Goal: Contribute content: Add original content to the website for others to see

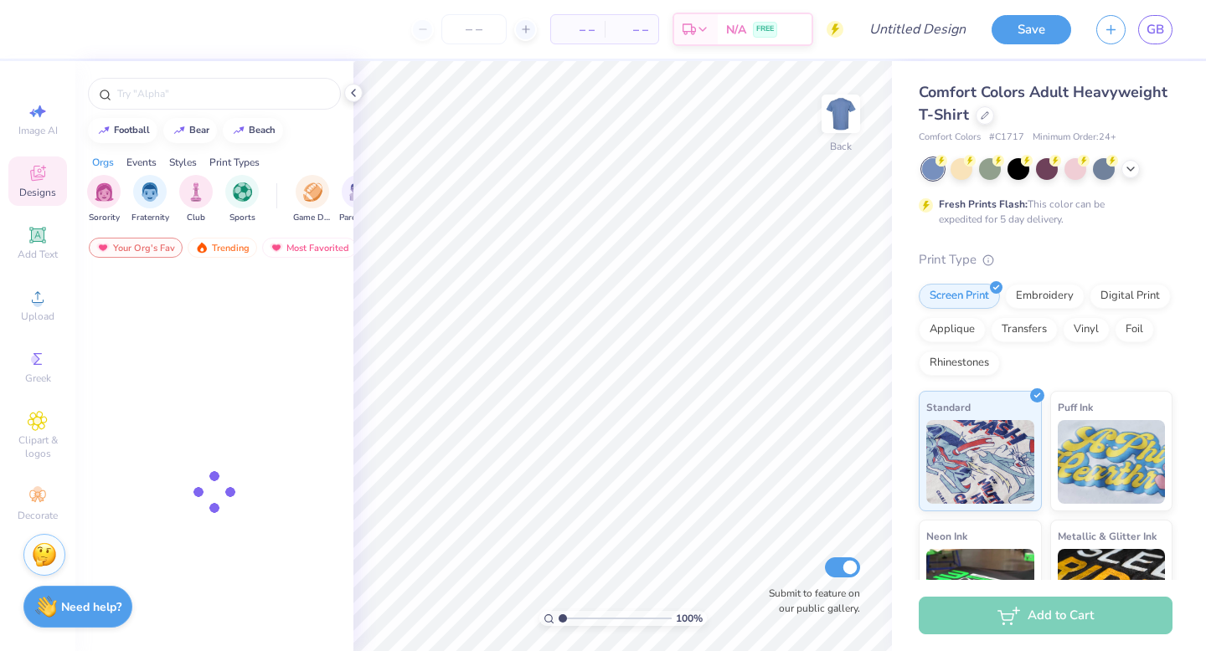
click at [1172, 28] on div "Save GB" at bounding box center [1098, 29] width 214 height 59
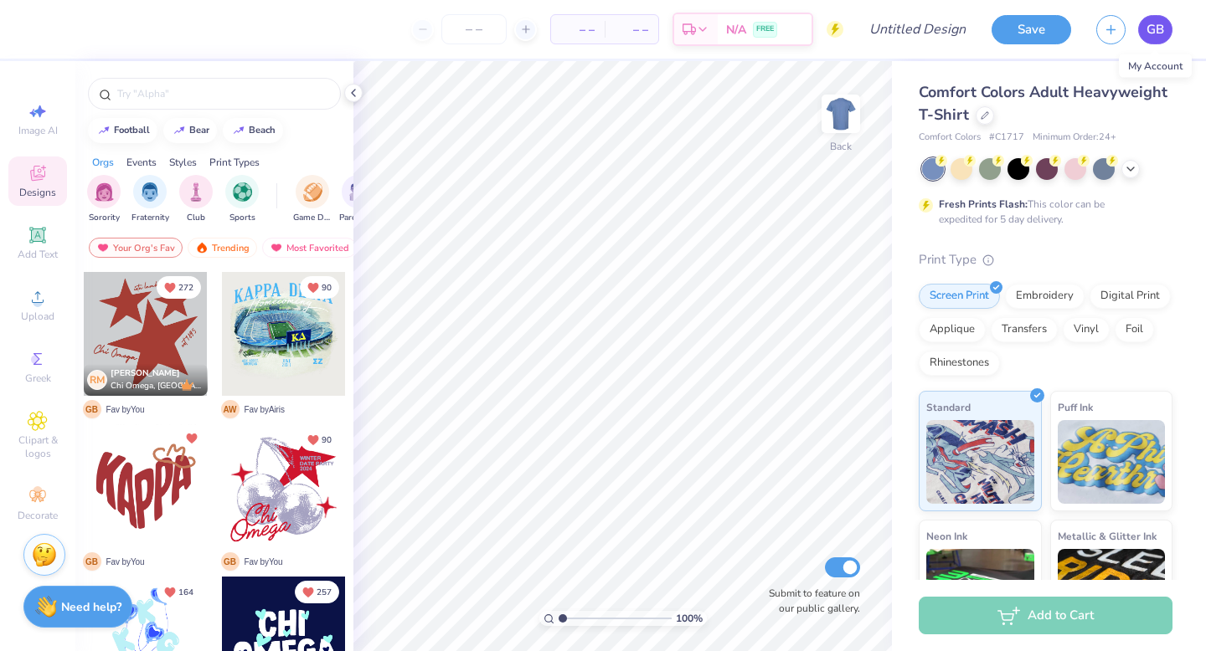
click at [1164, 31] on link "GB" at bounding box center [1155, 29] width 34 height 29
click at [40, 170] on icon at bounding box center [37, 173] width 15 height 15
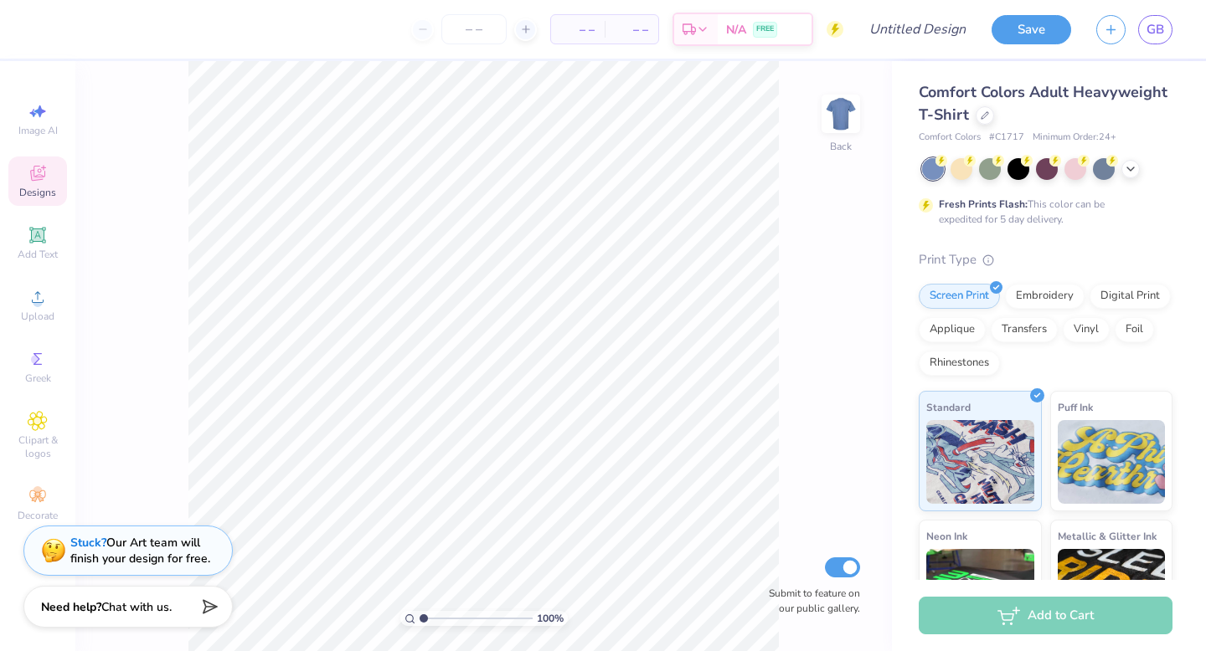
click at [41, 172] on icon at bounding box center [38, 173] width 20 height 20
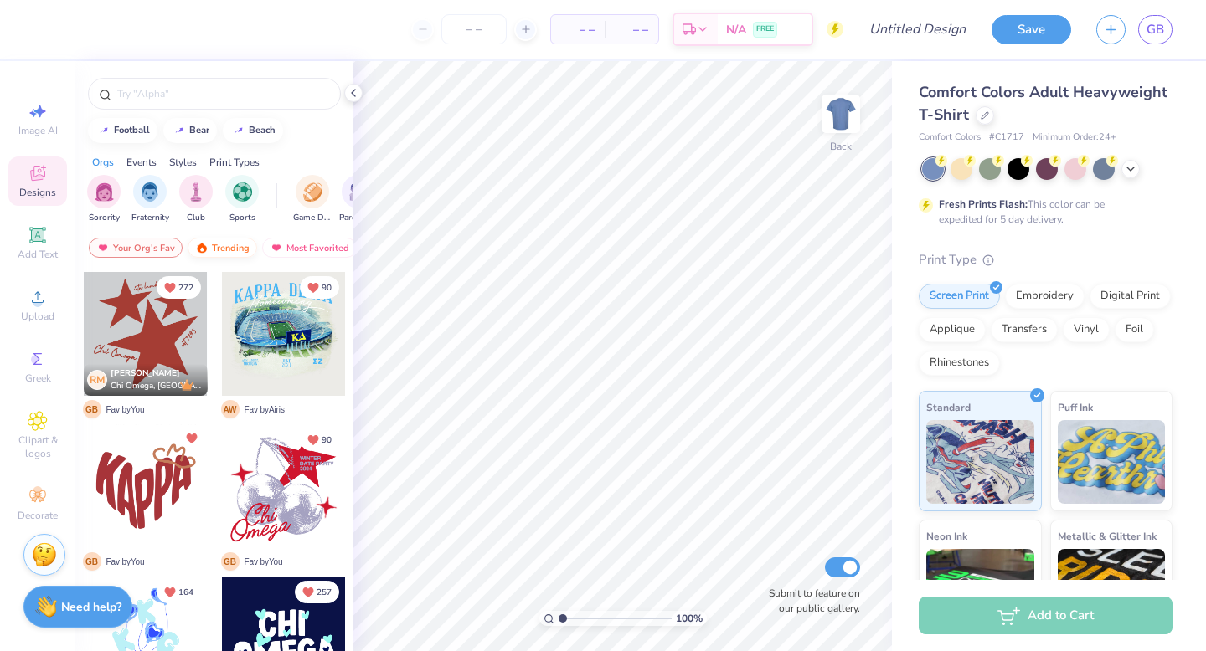
scroll to position [0, 97]
click at [286, 245] on div "Newest" at bounding box center [297, 248] width 64 height 20
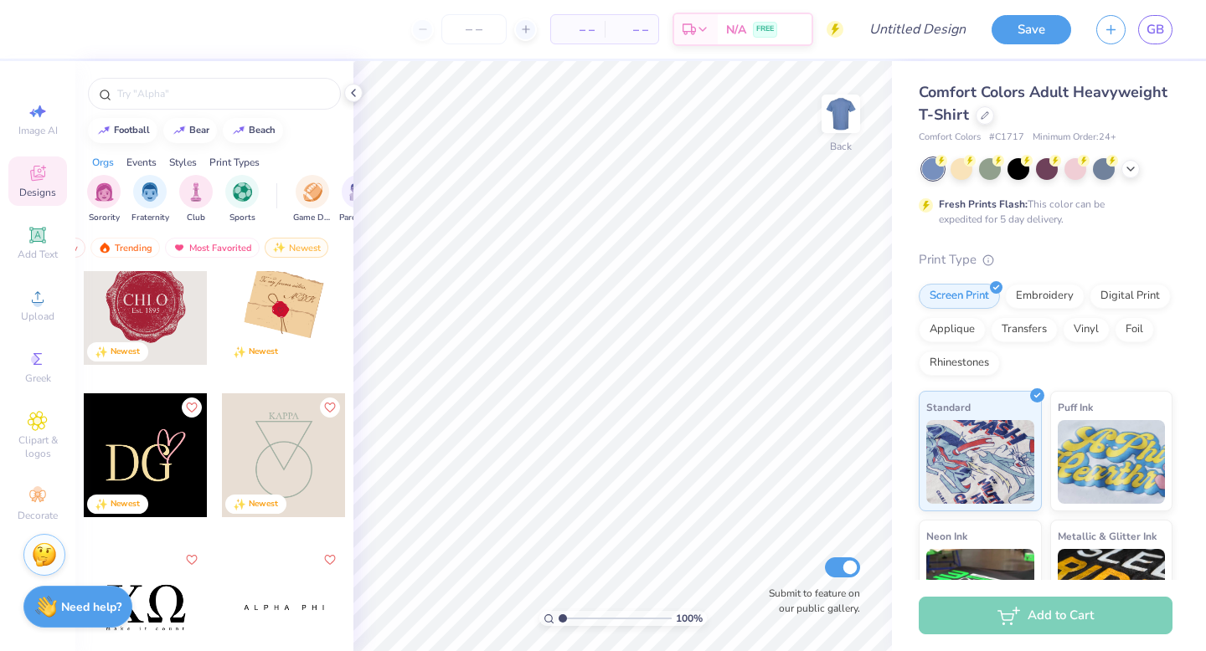
scroll to position [3385, 0]
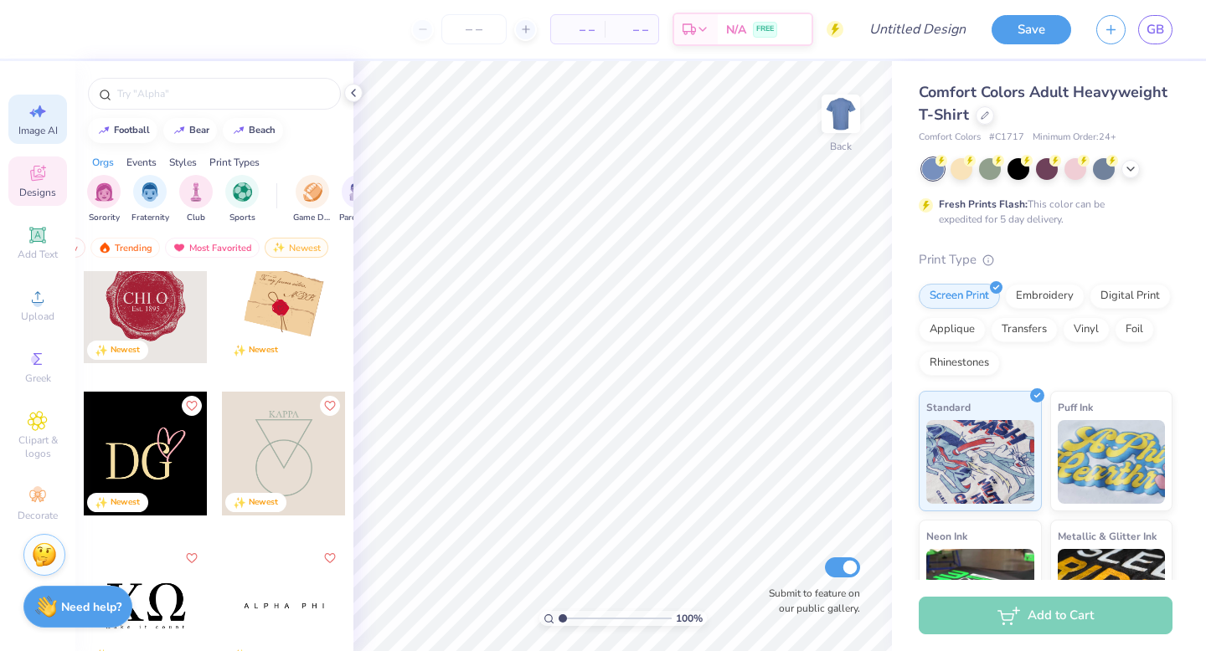
click at [31, 124] on span "Image AI" at bounding box center [37, 130] width 39 height 13
select select "4"
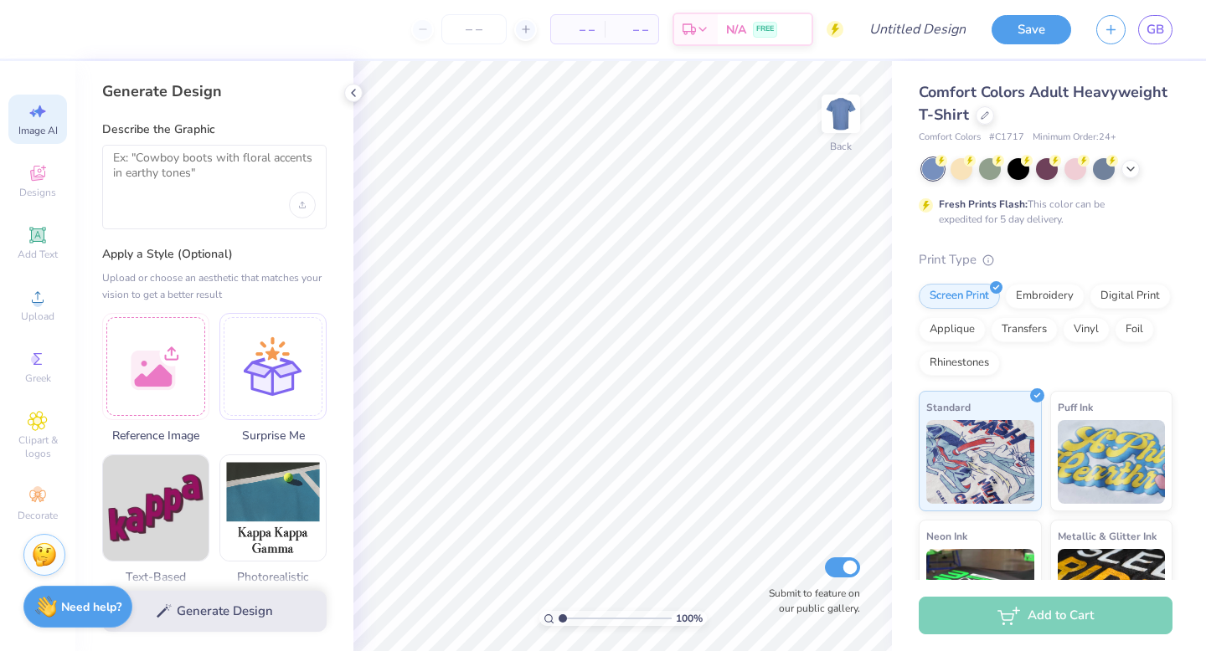
scroll to position [187, 0]
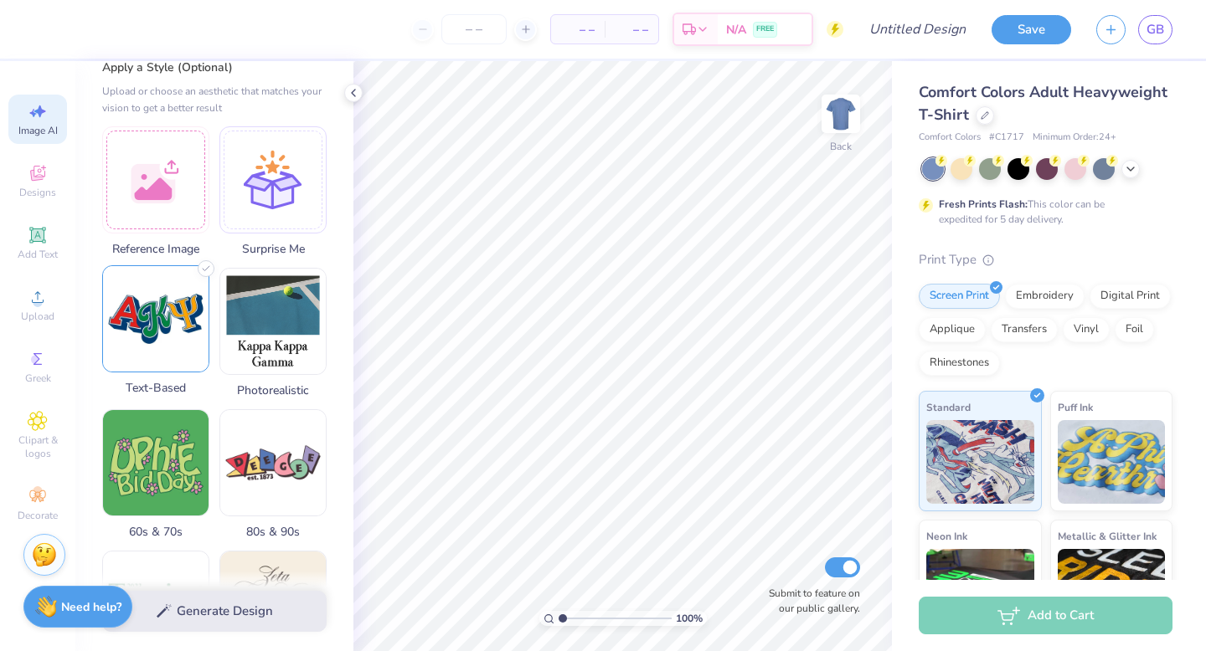
click at [162, 345] on img at bounding box center [156, 319] width 106 height 106
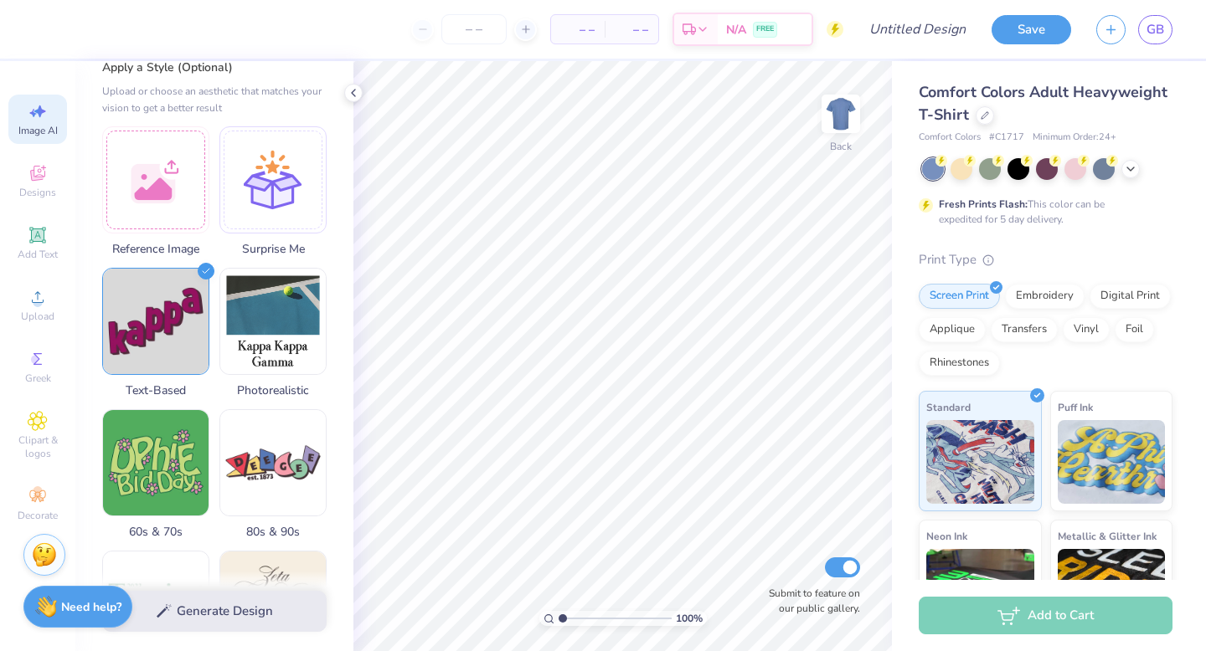
scroll to position [0, 0]
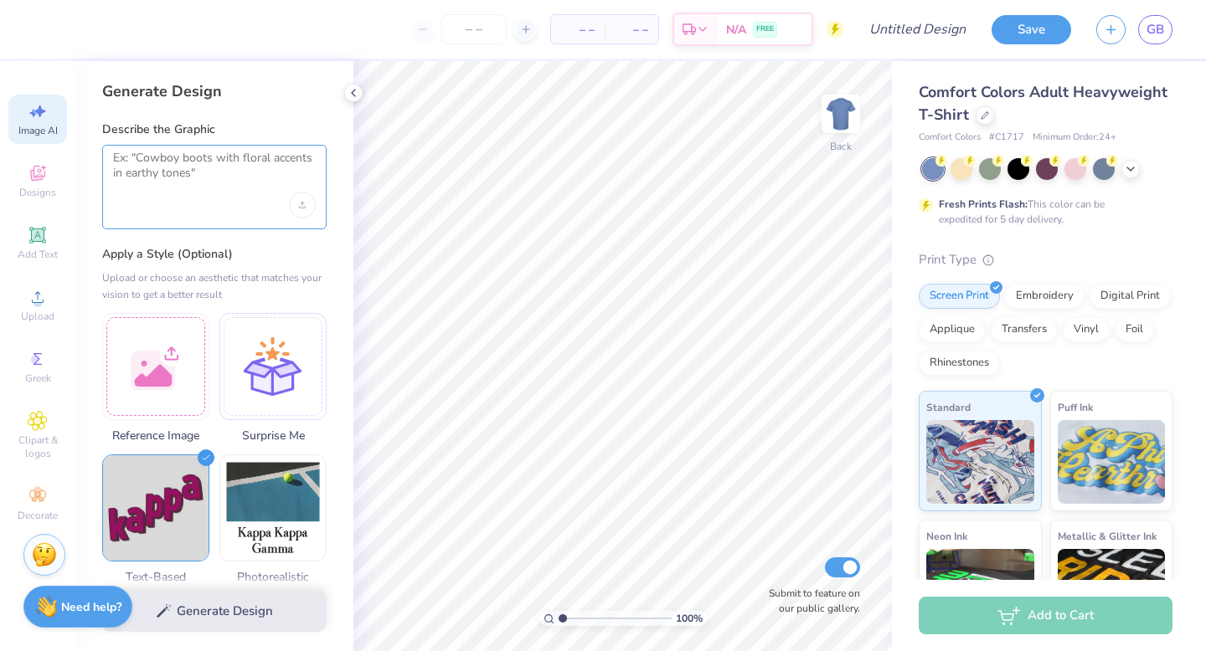
click at [218, 162] on textarea at bounding box center [214, 172] width 203 height 42
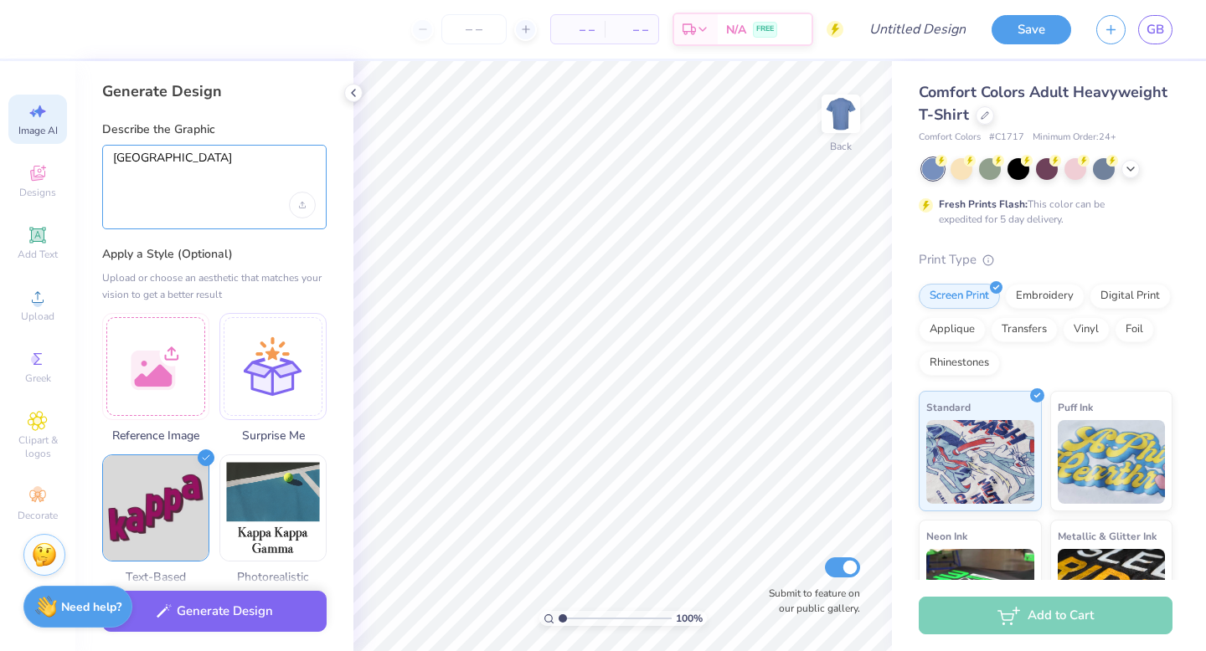
type textarea "T"
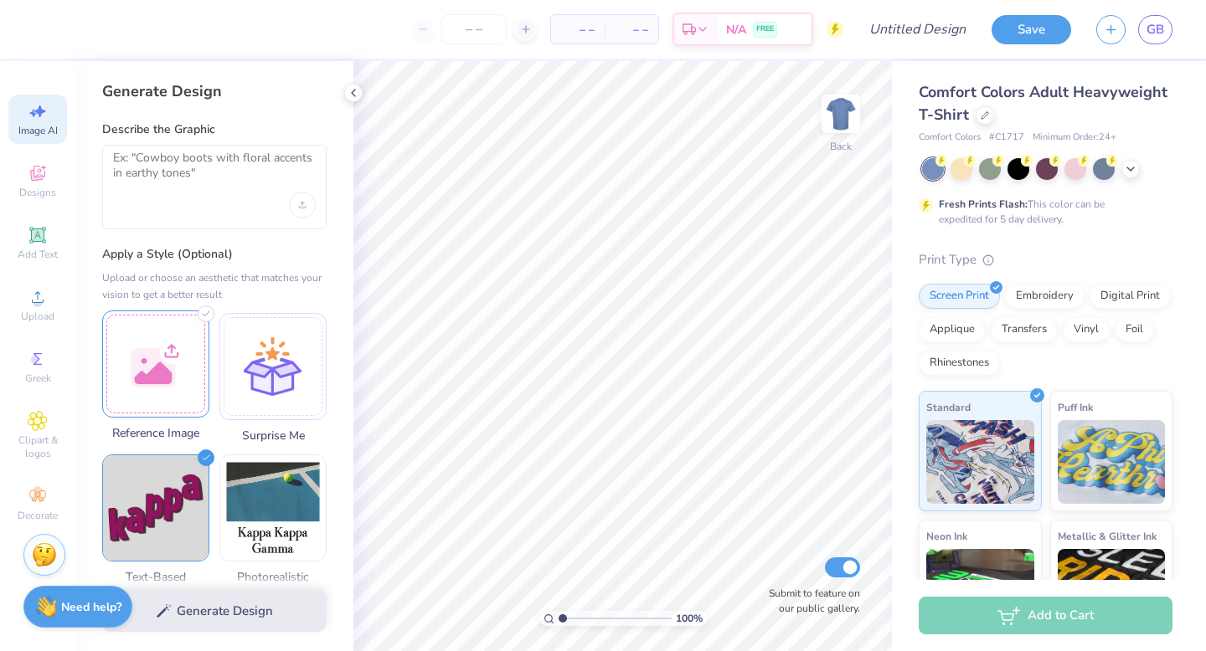
click at [157, 374] on div at bounding box center [155, 364] width 107 height 107
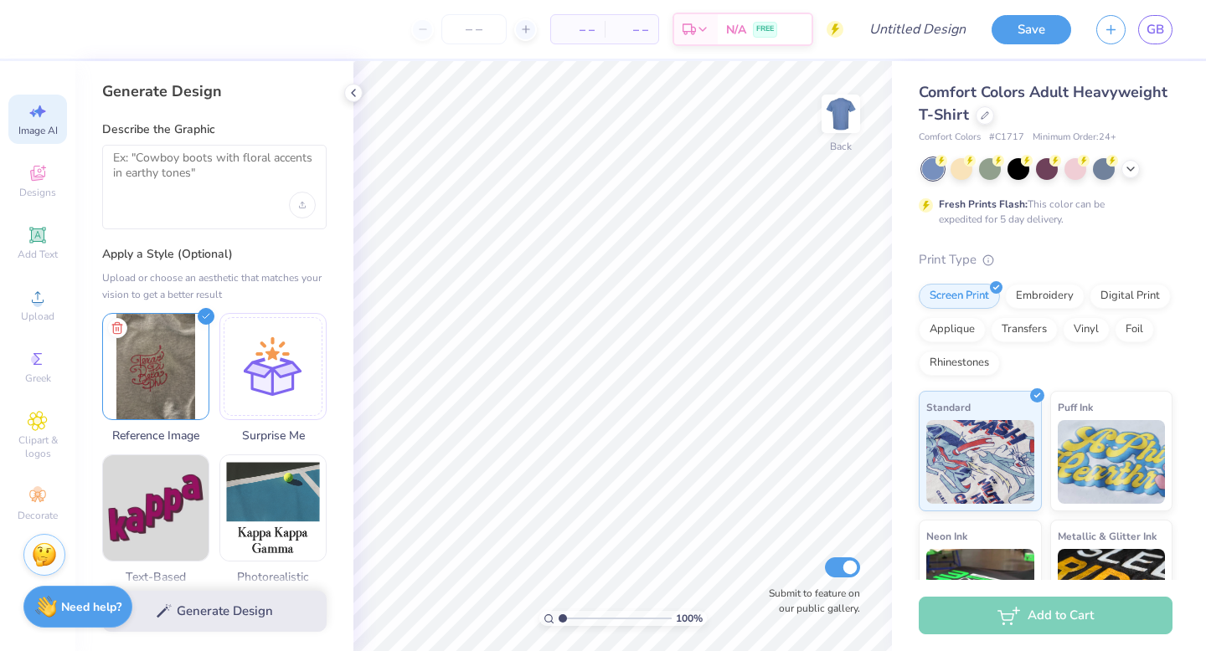
click at [179, 150] on div at bounding box center [214, 187] width 224 height 85
click at [183, 169] on textarea at bounding box center [214, 172] width 203 height 42
type textarea "C"
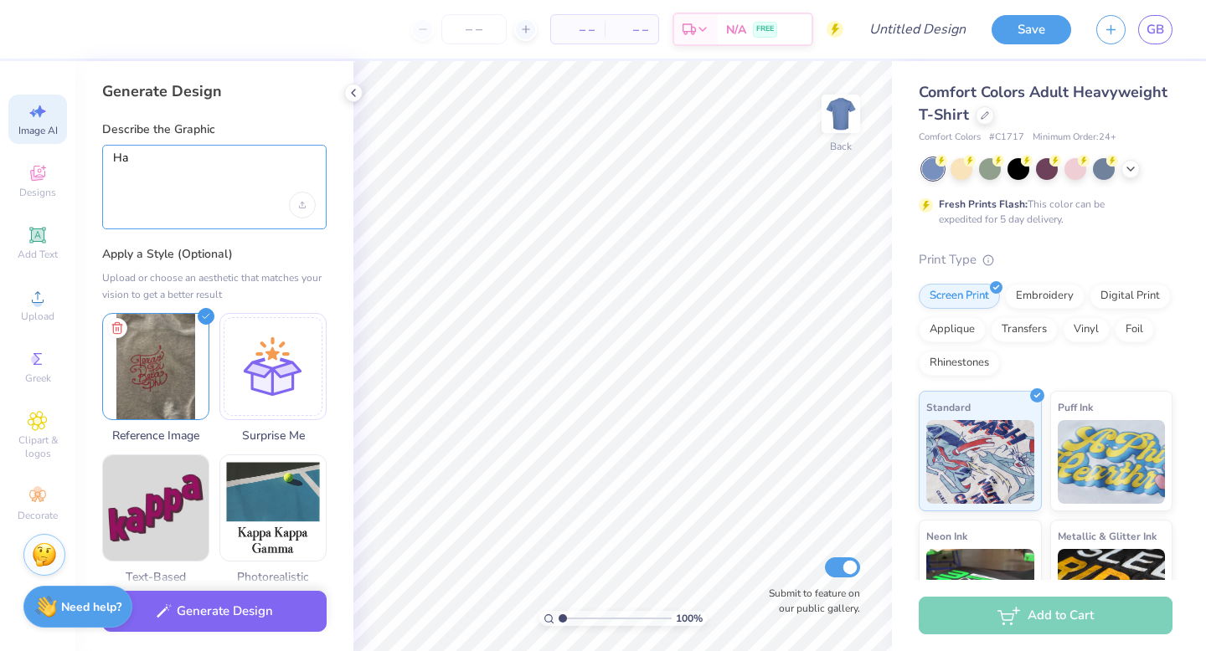
type textarea "H"
click at [255, 157] on textarea "Handwriting font that says Red River Rivalry" at bounding box center [214, 172] width 203 height 42
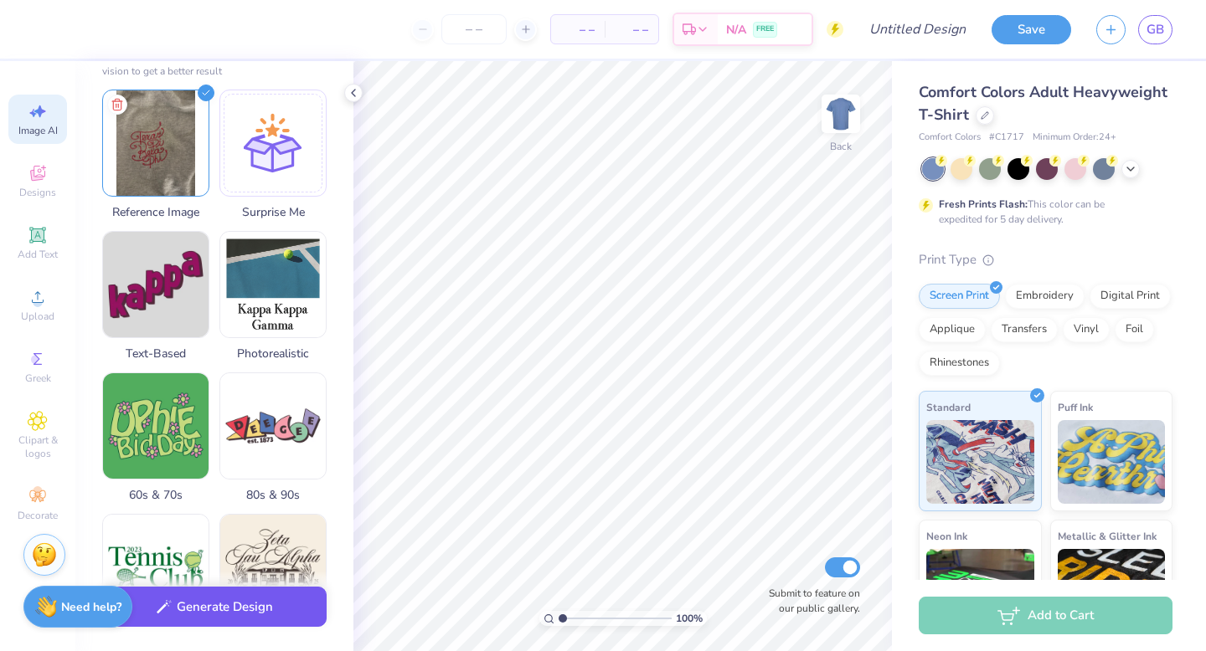
scroll to position [226, 0]
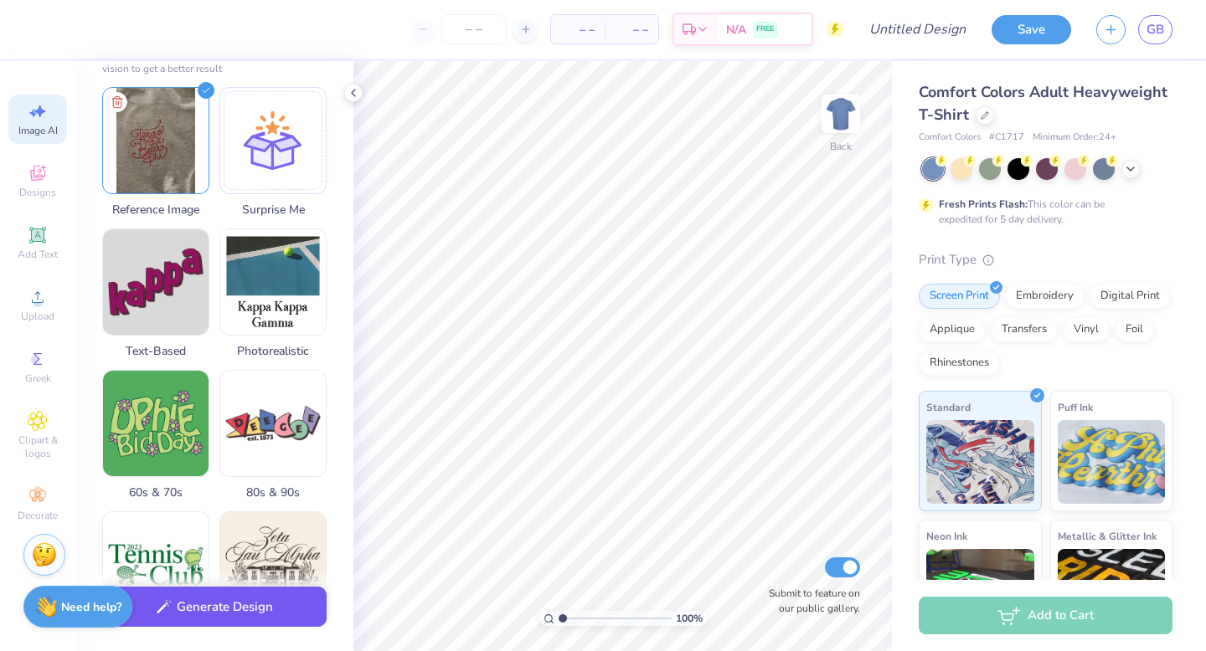
type textarea "Handwriting font that says [US_STATE] Zeta Red River Rivalry"
click at [227, 608] on button "Generate Design" at bounding box center [214, 607] width 224 height 41
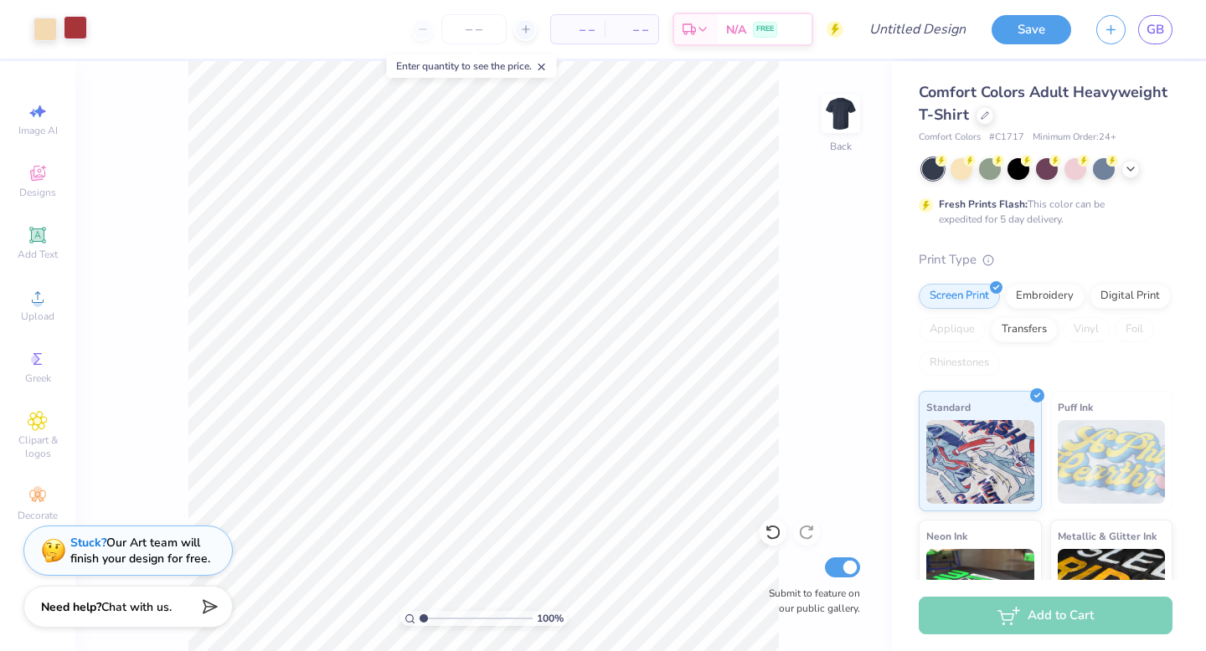
click at [82, 27] on div at bounding box center [75, 27] width 23 height 23
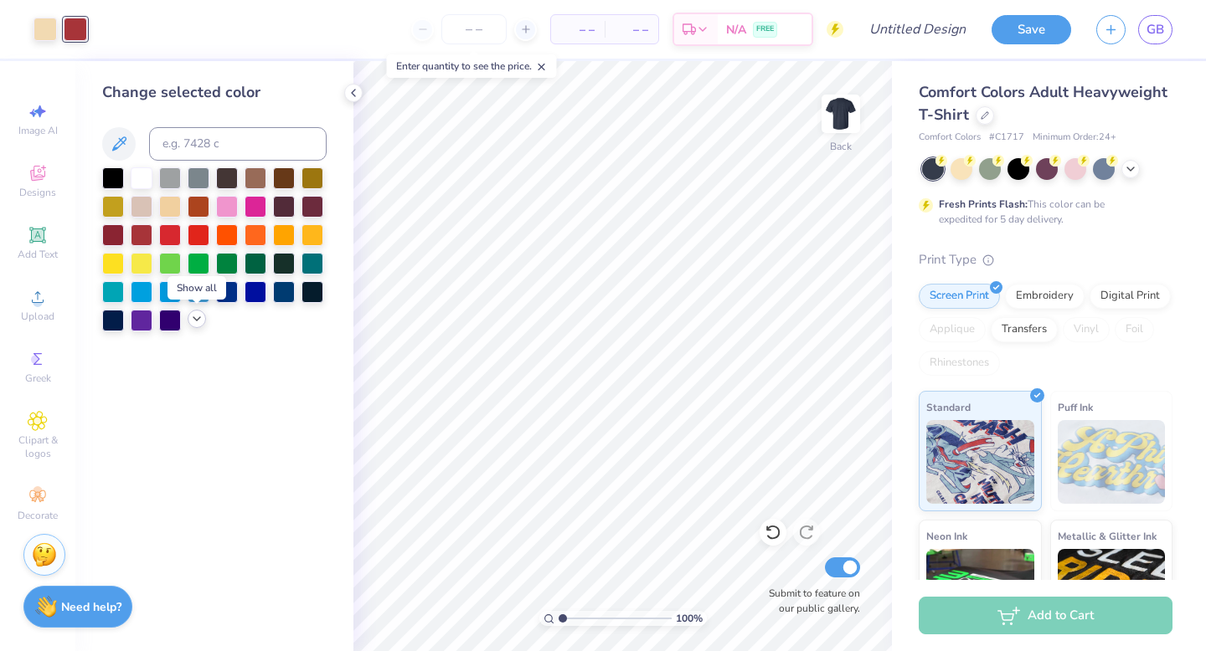
click at [196, 319] on polyline at bounding box center [196, 318] width 7 height 3
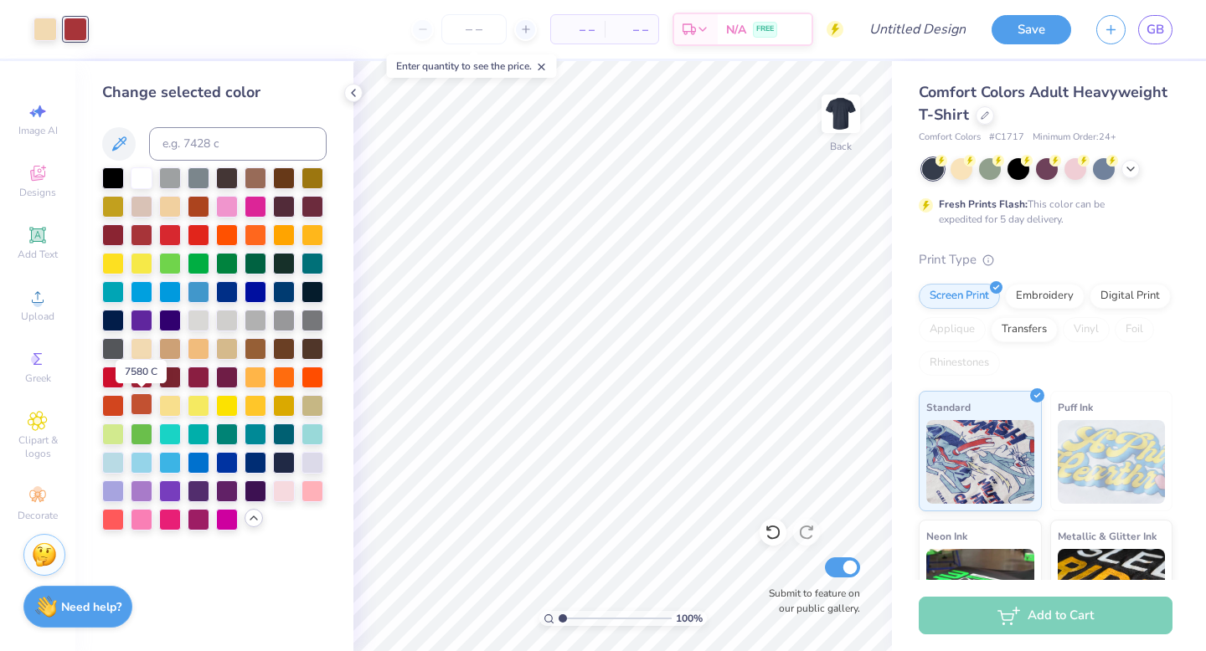
click at [142, 409] on div at bounding box center [142, 405] width 22 height 22
click at [1129, 169] on icon at bounding box center [1130, 167] width 13 height 13
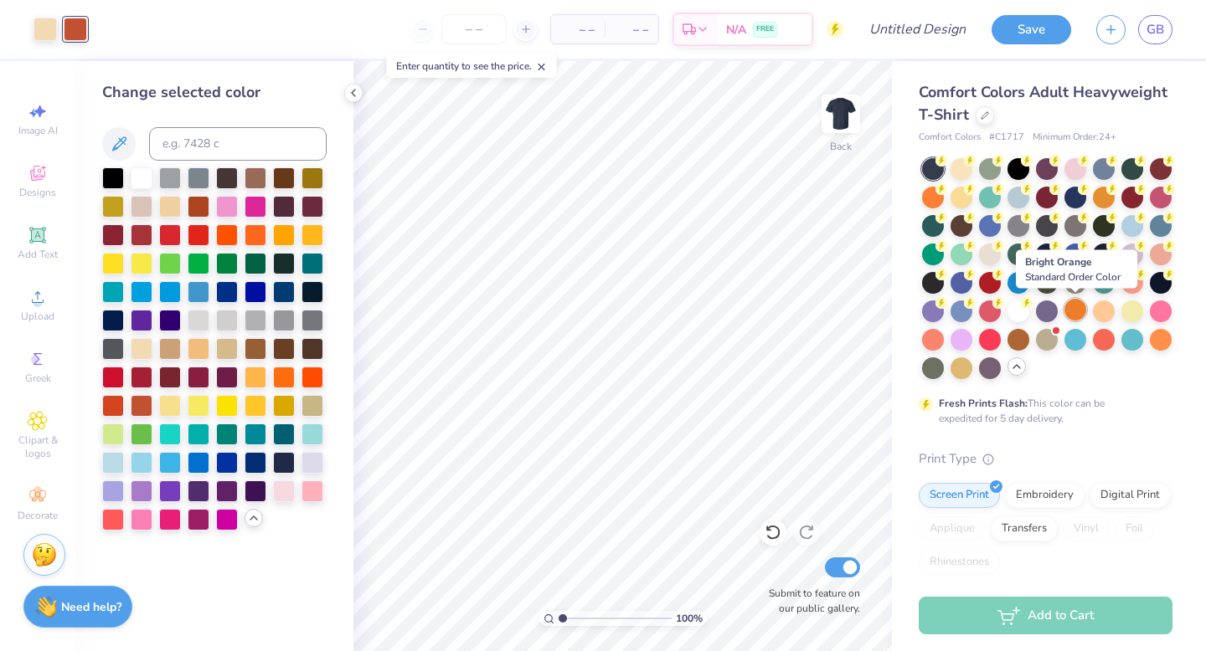
click at [1079, 314] on div at bounding box center [1075, 310] width 22 height 22
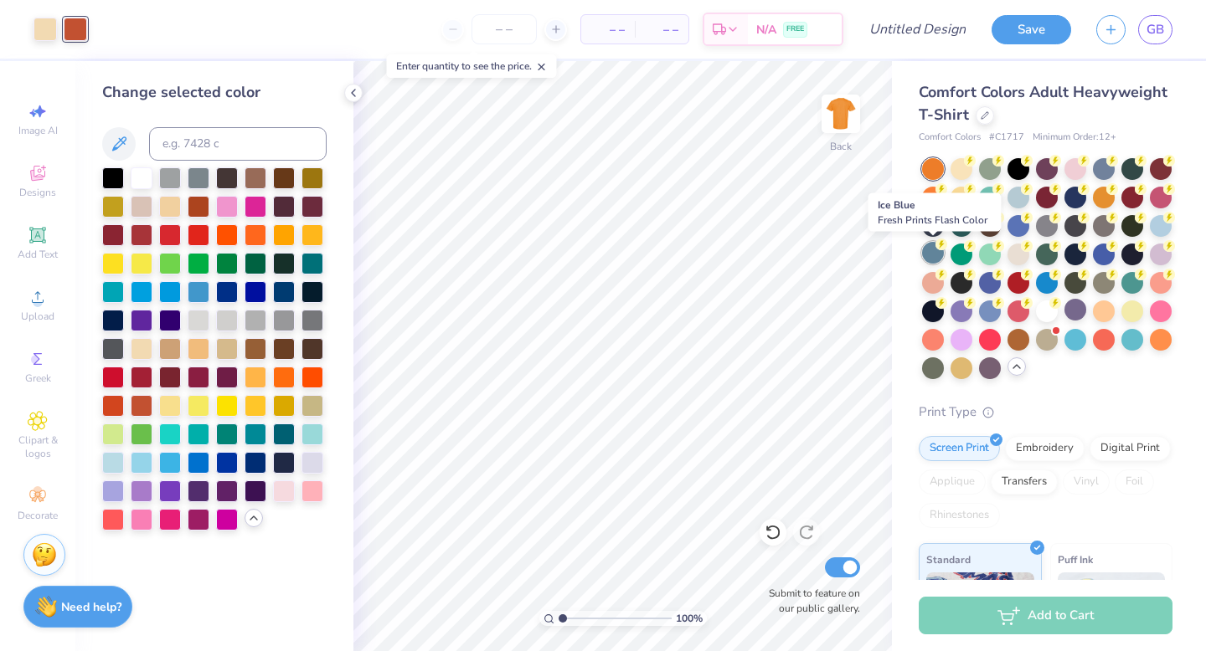
click at [924, 254] on div at bounding box center [933, 253] width 22 height 22
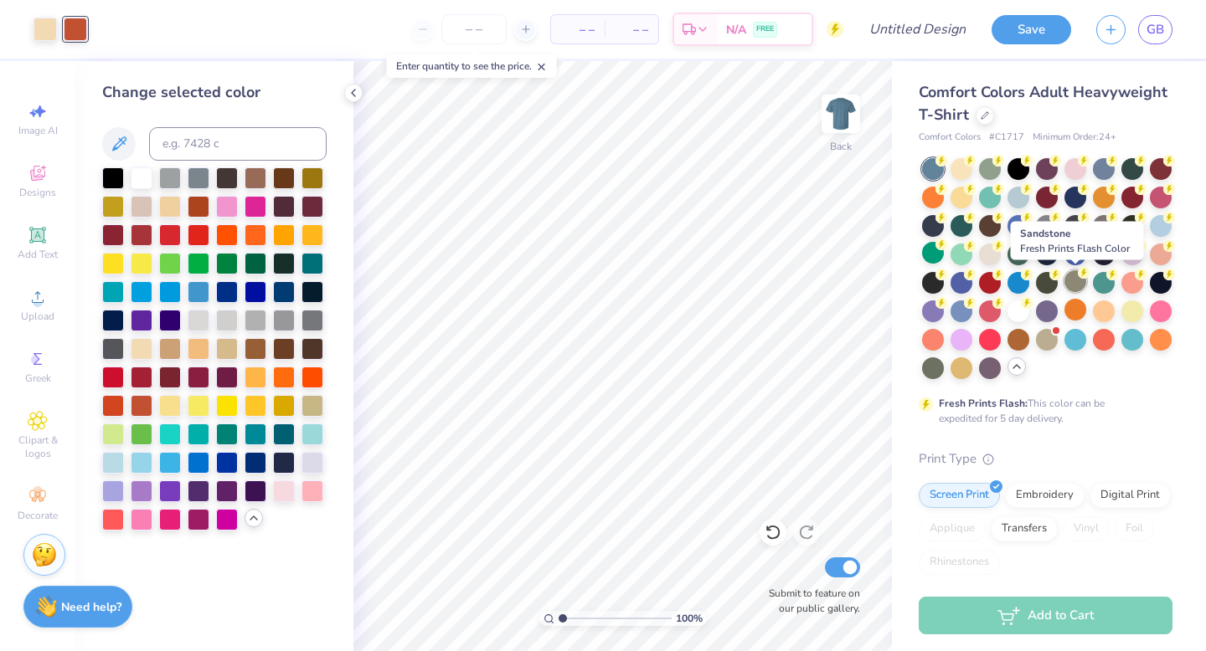
click at [1073, 286] on div at bounding box center [1075, 281] width 22 height 22
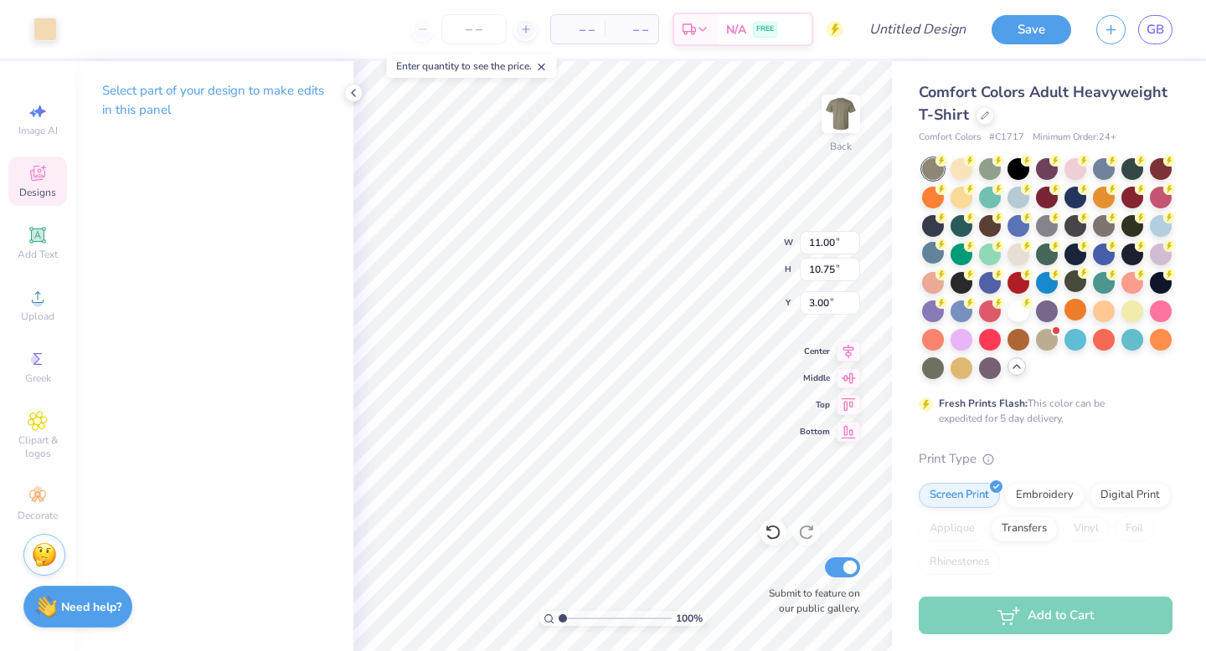
click at [241, 102] on p "Select part of your design to make edits in this panel" at bounding box center [214, 100] width 224 height 39
type input "10.63"
type input "8.95"
type input "3.29"
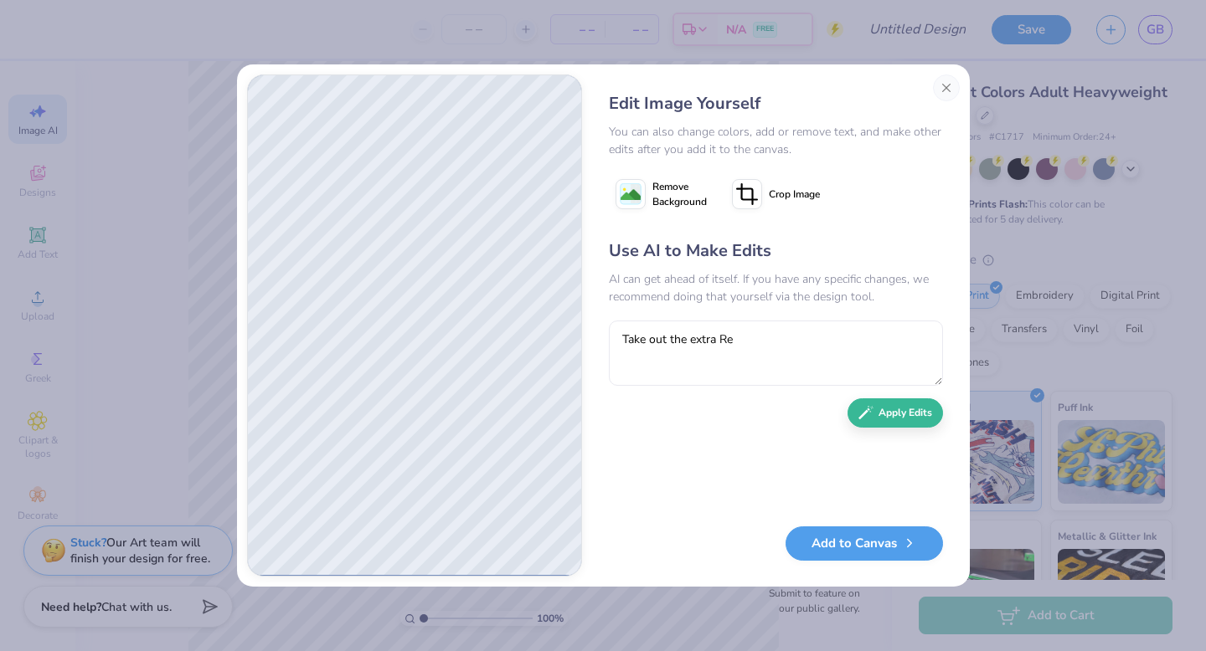
type textarea "Take out the extra Re"
click at [913, 419] on button "Apply Edits" at bounding box center [894, 413] width 95 height 29
